Goal: Task Accomplishment & Management: Complete application form

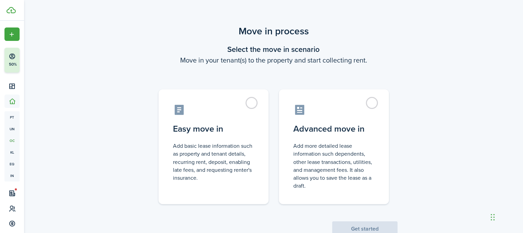
scroll to position [22, 0]
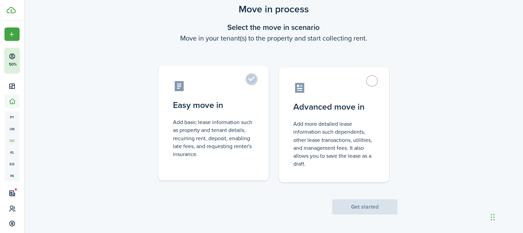
click at [243, 108] on control-radio-card-title "Easy move in" at bounding box center [213, 105] width 81 height 12
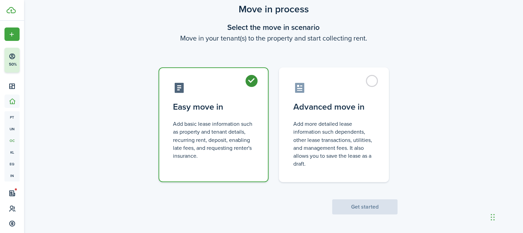
radio input "true"
click at [368, 207] on button "Get started" at bounding box center [364, 206] width 65 height 15
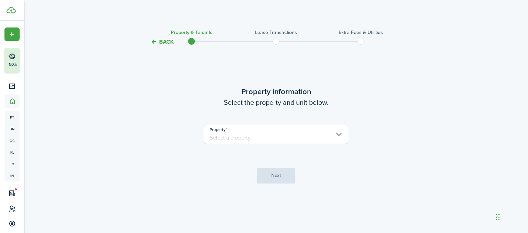
click at [318, 134] on input "Property" at bounding box center [276, 134] width 144 height 19
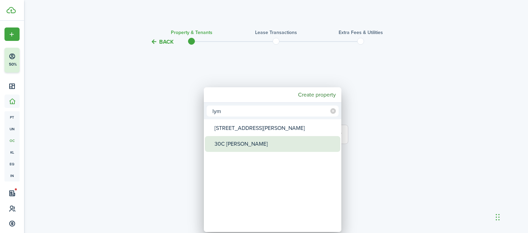
type input "lym"
click at [250, 138] on div "30C [PERSON_NAME]" at bounding box center [275, 144] width 122 height 16
type input "30C [PERSON_NAME]"
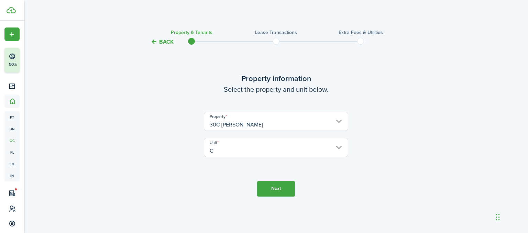
click at [299, 120] on input "30C [PERSON_NAME]" at bounding box center [276, 121] width 144 height 19
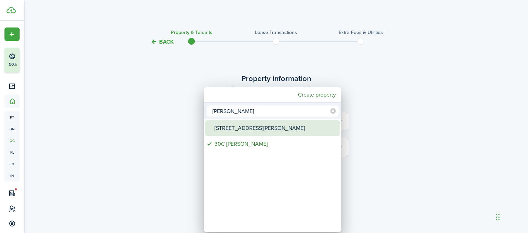
type input "[PERSON_NAME]"
click at [268, 131] on div "[STREET_ADDRESS][PERSON_NAME]" at bounding box center [275, 128] width 122 height 16
type input "[STREET_ADDRESS][PERSON_NAME]"
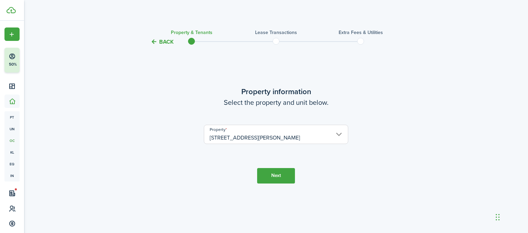
click at [279, 178] on button "Next" at bounding box center [276, 175] width 38 height 15
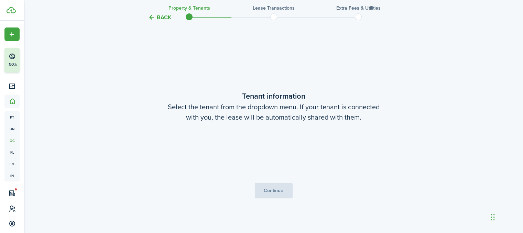
scroll to position [187, 0]
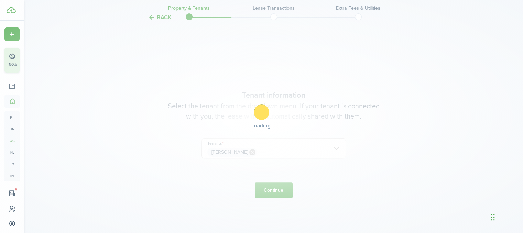
scroll to position [22, 0]
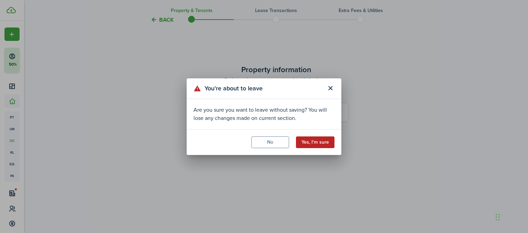
click at [312, 143] on button "Yes, I'm sure" at bounding box center [315, 142] width 38 height 12
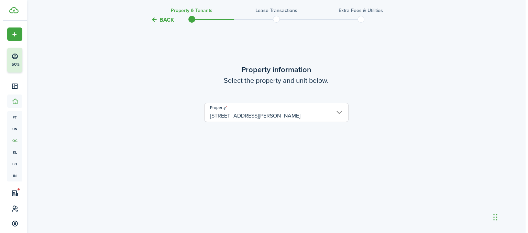
scroll to position [0, 0]
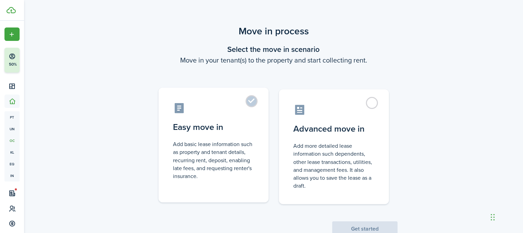
click at [239, 134] on label "Easy move in Add basic lease information such as property and tenant details, r…" at bounding box center [213, 145] width 110 height 115
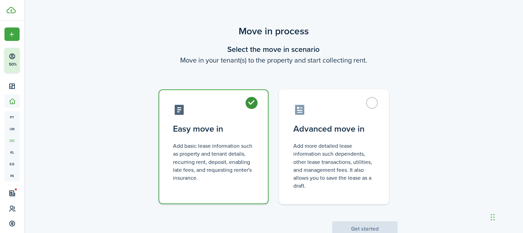
radio input "true"
click at [364, 226] on button "Get started" at bounding box center [364, 228] width 65 height 15
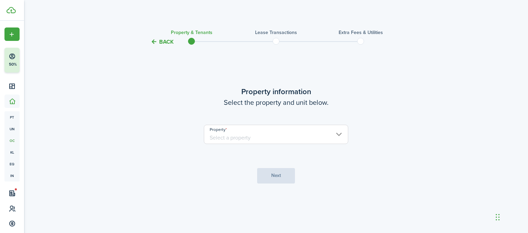
click at [300, 137] on input "Property" at bounding box center [276, 134] width 144 height 19
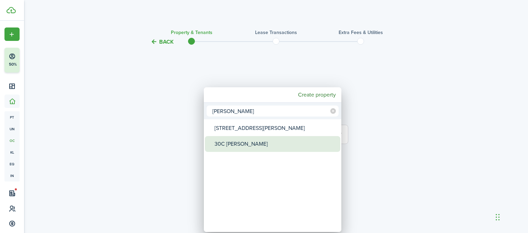
type input "[PERSON_NAME]"
click at [244, 141] on div "30C [PERSON_NAME]" at bounding box center [275, 144] width 122 height 16
type input "30C [PERSON_NAME]"
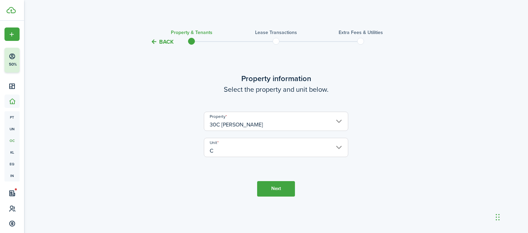
click at [278, 189] on button "Next" at bounding box center [276, 188] width 38 height 15
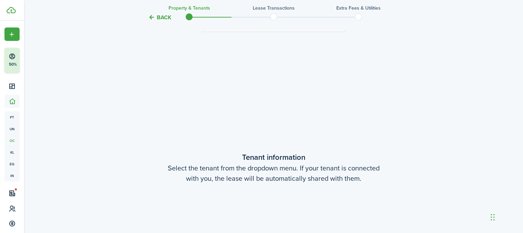
scroll to position [187, 0]
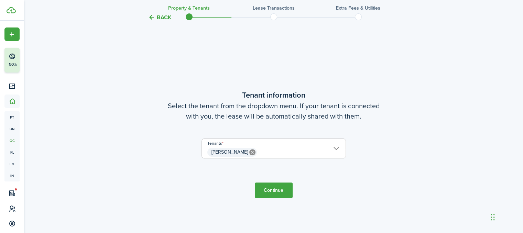
click at [338, 153] on span "[PERSON_NAME]" at bounding box center [274, 152] width 144 height 12
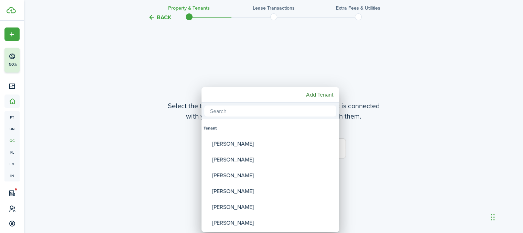
click at [359, 156] on div at bounding box center [261, 116] width 633 height 343
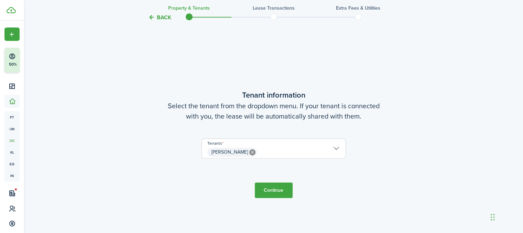
click at [303, 149] on span "[PERSON_NAME]" at bounding box center [274, 152] width 144 height 12
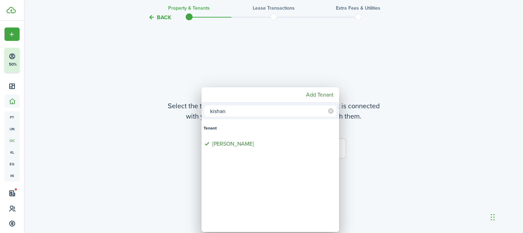
click at [235, 111] on input "kishan" at bounding box center [270, 110] width 132 height 11
paste input "[PERSON_NAME]"
type input "[PERSON_NAME]"
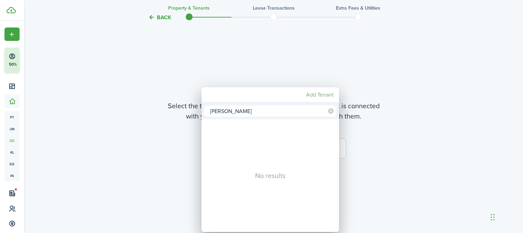
click at [324, 94] on mbsc-button "Add Tenant" at bounding box center [319, 95] width 33 height 12
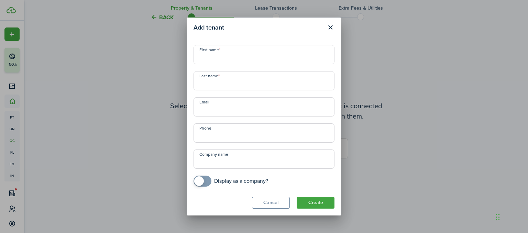
click at [260, 62] on input "First name" at bounding box center [263, 54] width 141 height 19
paste input "[PERSON_NAME]"
click at [260, 62] on input "[PERSON_NAME]" at bounding box center [263, 54] width 141 height 19
type input "[PERSON_NAME]"
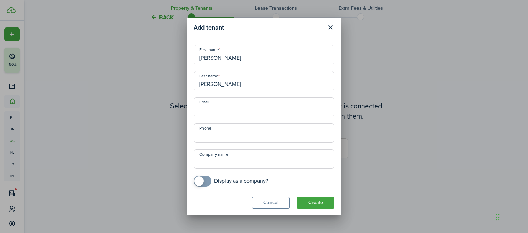
click at [248, 99] on input "Email" at bounding box center [263, 106] width 141 height 19
paste input "[EMAIL_ADDRESS][DOMAIN_NAME]"
type input "[EMAIL_ADDRESS][DOMAIN_NAME]"
click at [321, 198] on button "Create" at bounding box center [316, 203] width 38 height 12
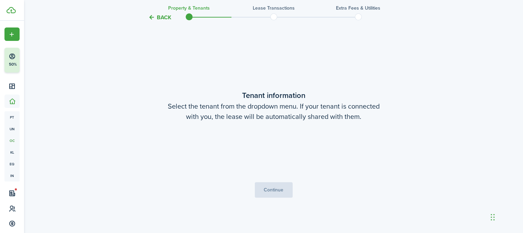
click at [271, 146] on loading-skeleton at bounding box center [273, 148] width 144 height 19
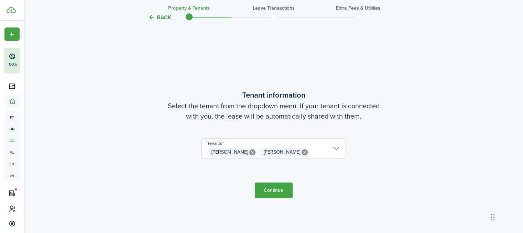
click at [273, 191] on button "Continue" at bounding box center [274, 189] width 38 height 15
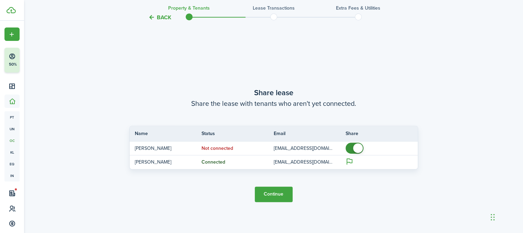
scroll to position [420, 0]
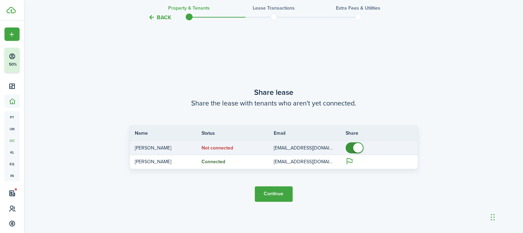
checkbox input "false"
click at [358, 147] on span at bounding box center [358, 148] width 10 height 10
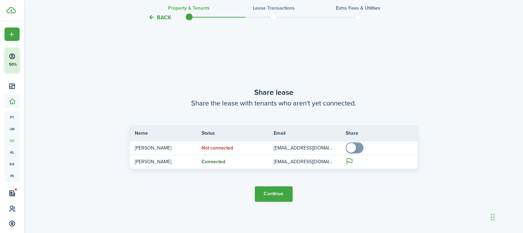
click at [282, 192] on button "Continue" at bounding box center [274, 193] width 38 height 15
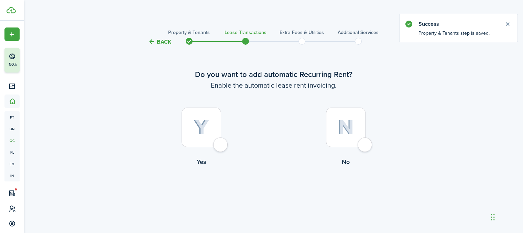
click at [359, 145] on div at bounding box center [346, 128] width 40 height 40
radio input "true"
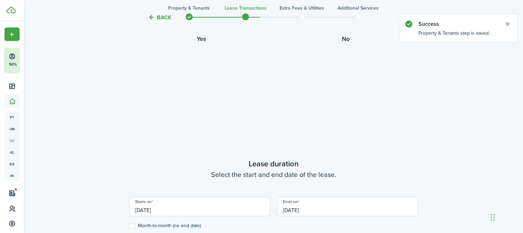
scroll to position [189, 0]
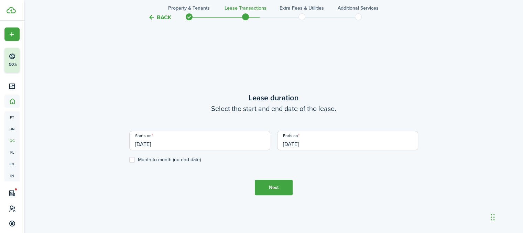
click at [287, 143] on input "[DATE]" at bounding box center [347, 140] width 141 height 19
click at [287, 143] on div at bounding box center [261, 116] width 633 height 343
click at [287, 143] on input "[DATE]" at bounding box center [347, 140] width 141 height 19
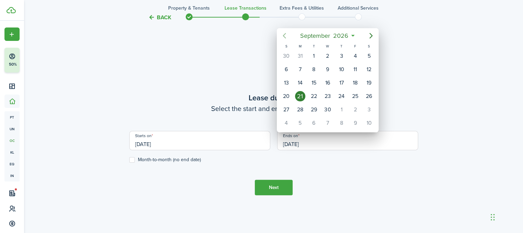
click at [281, 38] on icon "Previous page" at bounding box center [284, 36] width 8 height 8
click at [357, 104] on div "31" at bounding box center [355, 109] width 10 height 10
type input "[DATE]"
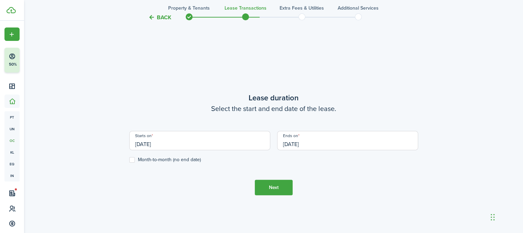
click at [161, 142] on input "[DATE]" at bounding box center [199, 140] width 141 height 19
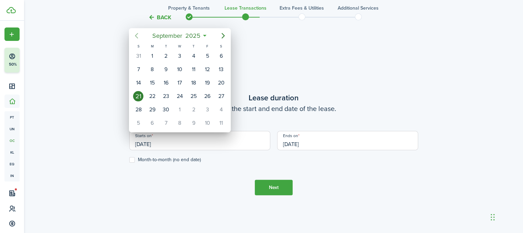
click at [139, 38] on icon "Previous page" at bounding box center [136, 36] width 8 height 8
click at [162, 84] on div "15" at bounding box center [166, 83] width 10 height 10
type input "[DATE]"
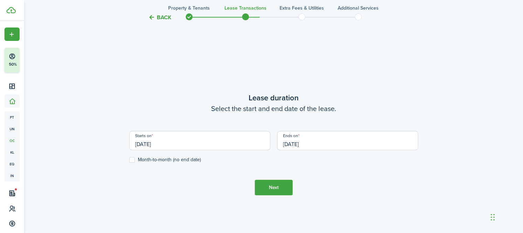
click at [272, 189] on button "Next" at bounding box center [274, 187] width 38 height 15
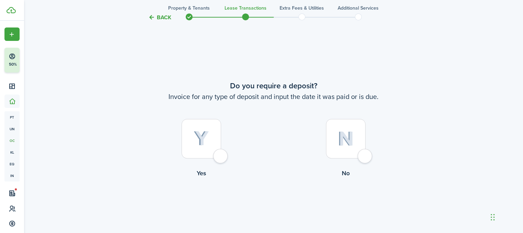
scroll to position [422, 0]
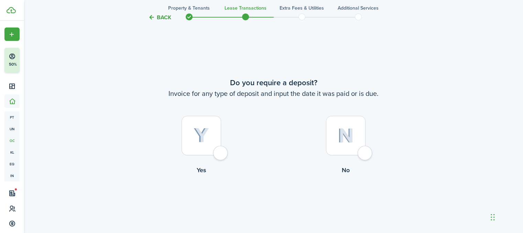
click at [348, 157] on label "No" at bounding box center [345, 147] width 144 height 62
radio input "true"
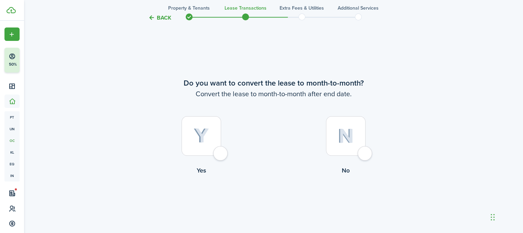
click at [348, 141] on img at bounding box center [345, 135] width 16 height 15
radio input "true"
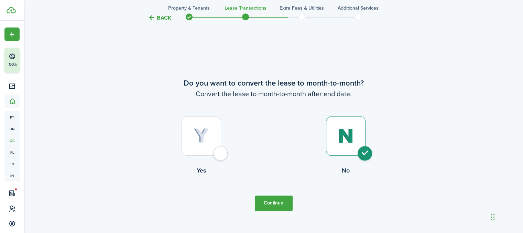
click at [283, 199] on button "Continue" at bounding box center [274, 202] width 38 height 15
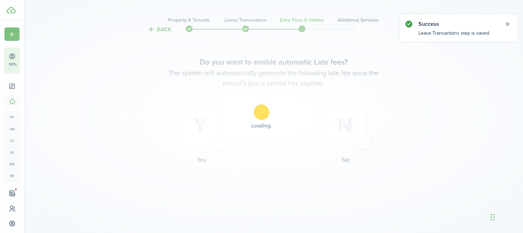
scroll to position [0, 0]
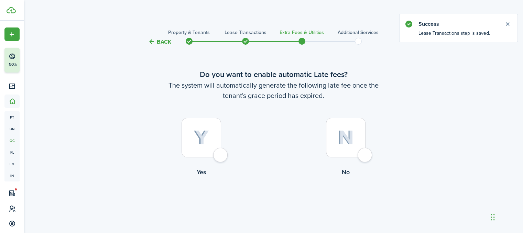
click at [283, 199] on tc-wizard-step "Do you want to enable automatic Late fees? The system will automatically genera…" at bounding box center [273, 140] width 289 height 171
click at [349, 141] on img at bounding box center [345, 137] width 16 height 15
radio input "true"
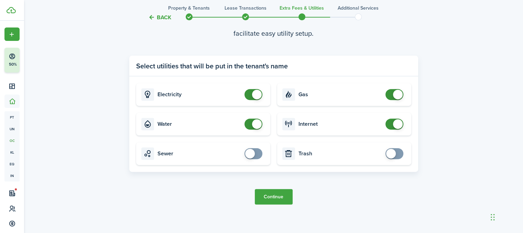
scroll to position [248, 0]
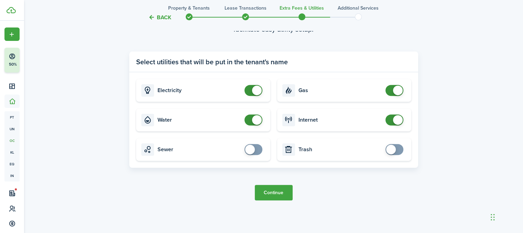
checkbox input "false"
click at [250, 93] on span at bounding box center [253, 90] width 7 height 11
checkbox input "false"
click at [256, 121] on span at bounding box center [257, 120] width 10 height 10
click at [356, 88] on card-title "Gas" at bounding box center [339, 90] width 83 height 6
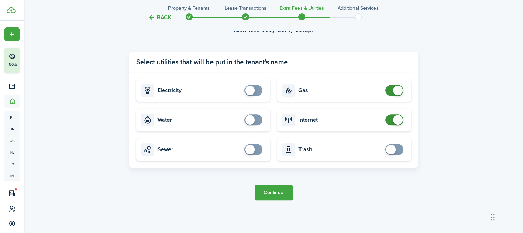
checkbox input "false"
click at [400, 90] on span at bounding box center [398, 91] width 10 height 10
click at [272, 195] on button "Continue" at bounding box center [274, 192] width 38 height 15
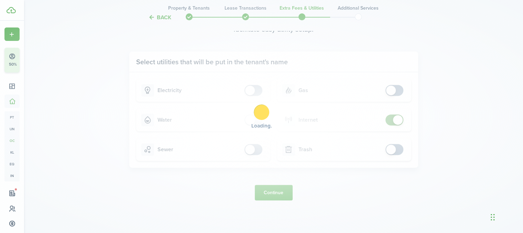
scroll to position [0, 0]
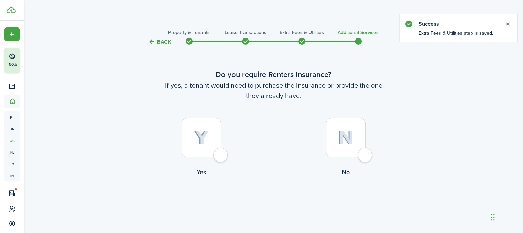
click at [203, 152] on div at bounding box center [201, 138] width 40 height 40
radio input "true"
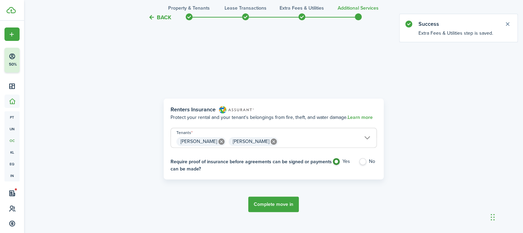
scroll to position [199, 0]
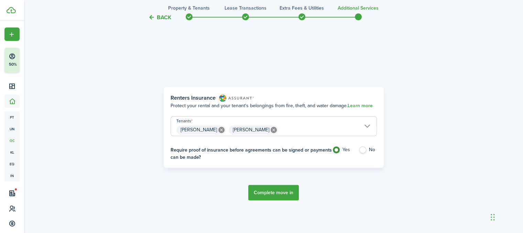
click at [368, 149] on label "No" at bounding box center [367, 151] width 18 height 10
radio input "false"
radio input "true"
click at [270, 191] on button "Complete move in" at bounding box center [273, 192] width 51 height 15
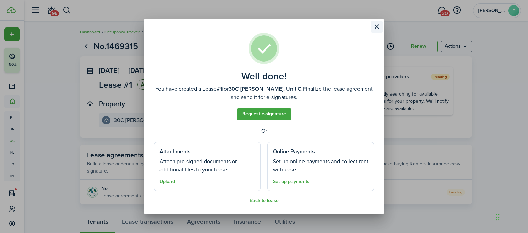
click at [376, 26] on button "Close modal" at bounding box center [377, 27] width 12 height 12
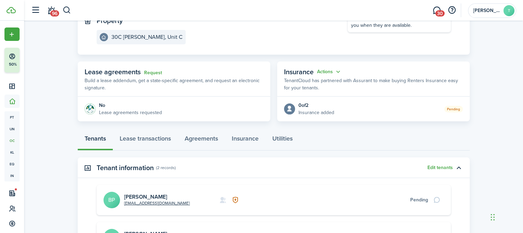
scroll to position [182, 0]
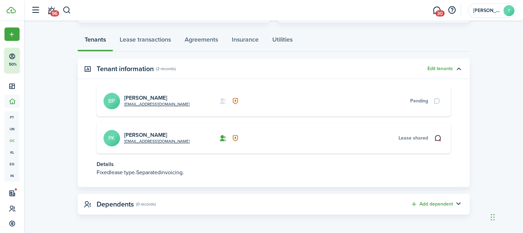
click at [407, 139] on span "Lease shared" at bounding box center [413, 137] width 30 height 7
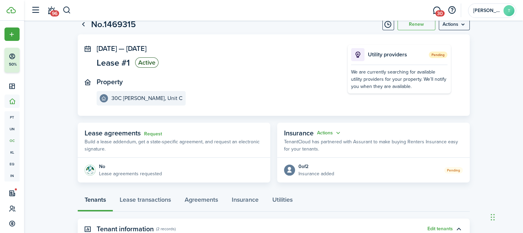
scroll to position [0, 0]
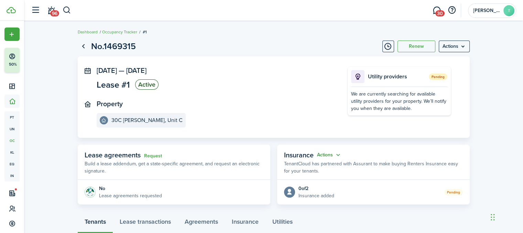
click at [339, 155] on button "Actions" at bounding box center [329, 155] width 25 height 8
click at [313, 179] on button "Cancel" at bounding box center [312, 180] width 60 height 12
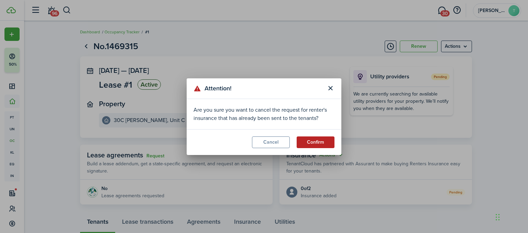
click at [327, 144] on button "Confirm" at bounding box center [316, 142] width 38 height 12
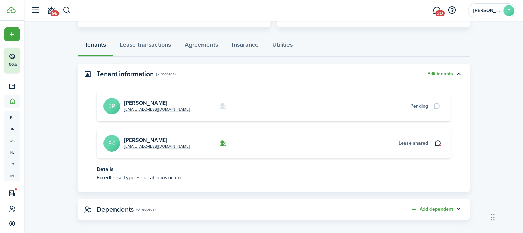
scroll to position [182, 0]
